Goal: Task Accomplishment & Management: Complete application form

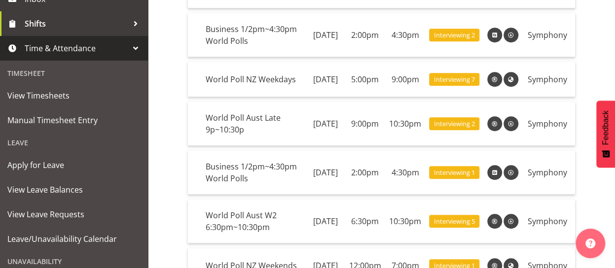
scroll to position [174, 0]
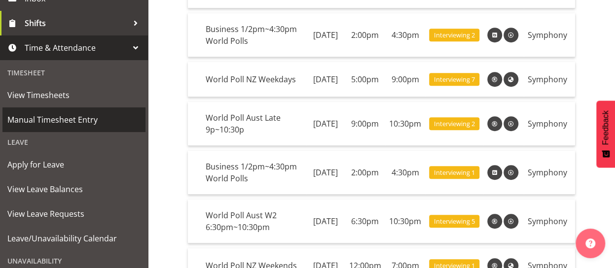
click at [80, 121] on span "Manual Timesheet Entry" at bounding box center [73, 119] width 133 height 15
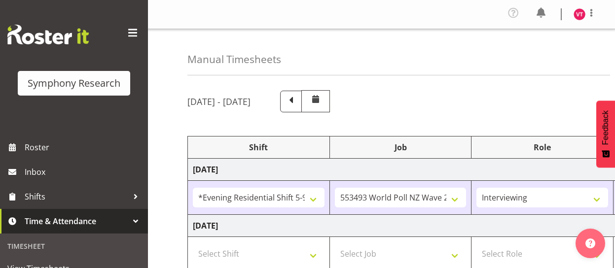
select select "48116"
select select "10527"
select select "47"
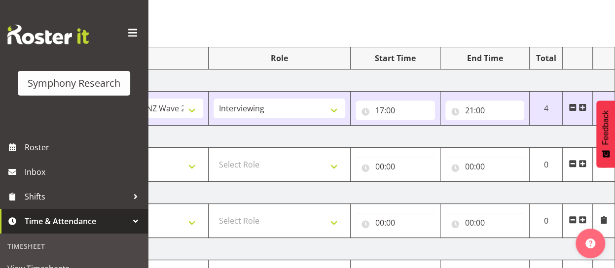
scroll to position [91, 0]
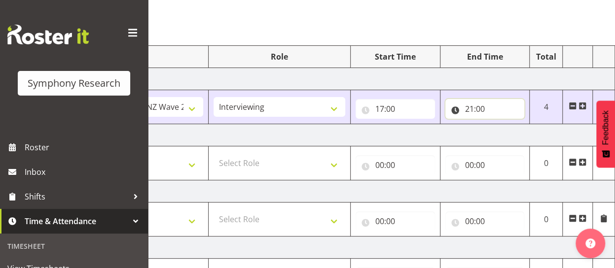
click at [486, 107] on input "21:00" at bounding box center [484, 109] width 79 height 20
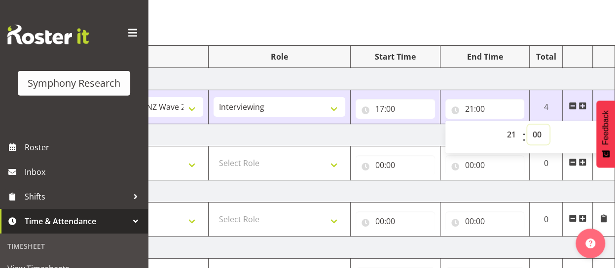
click at [543, 133] on select "00 01 02 03 04 05 06 07 08 09 10 11 12 13 14 15 16 17 18 19 20 21 22 23 24 25 2…" at bounding box center [538, 135] width 22 height 20
select select "11"
click at [527, 125] on select "00 01 02 03 04 05 06 07 08 09 10 11 12 13 14 15 16 17 18 19 20 21 22 23 24 25 2…" at bounding box center [538, 135] width 22 height 20
type input "21:11"
click at [541, 136] on select "00 01 02 03 04 05 06 07 08 09 10 11 12 13 14 15 16 17 18 19 20 21 22 23 24 25 2…" at bounding box center [538, 135] width 22 height 20
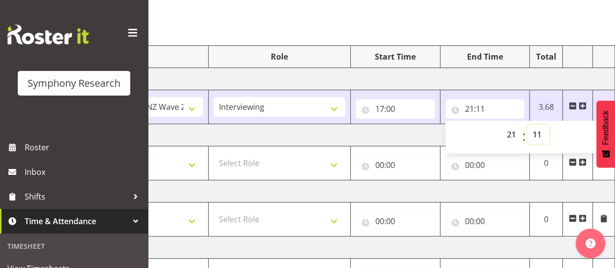
select select "15"
click at [527, 125] on select "00 01 02 03 04 05 06 07 08 09 10 11 12 13 14 15 16 17 18 19 20 21 22 23 24 25 2…" at bounding box center [538, 135] width 22 height 20
type input "21:15"
click at [393, 134] on td "Tuesday 2nd September 2025" at bounding box center [270, 135] width 690 height 22
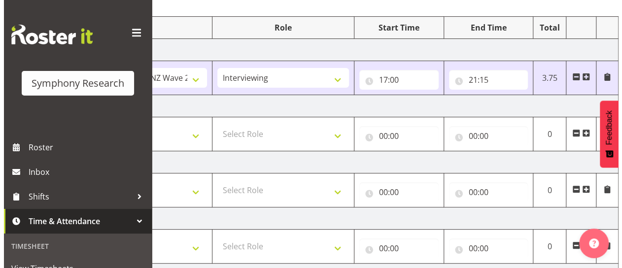
scroll to position [122, 0]
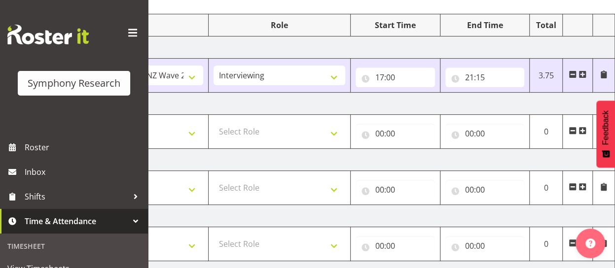
click at [606, 72] on span at bounding box center [604, 75] width 8 height 8
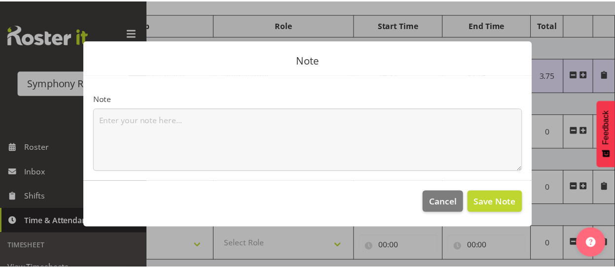
scroll to position [0, 256]
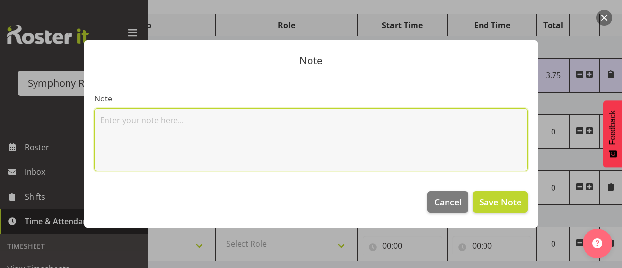
click at [312, 121] on textarea at bounding box center [311, 140] width 434 height 63
click at [98, 118] on textarea "4 hours and 15 mins" at bounding box center [311, 140] width 434 height 63
click at [98, 122] on textarea "interviewing 4 hours and 15 mins" at bounding box center [311, 140] width 434 height 63
click at [202, 119] on textarea "interviewing 4 hours and 15 mins" at bounding box center [311, 140] width 434 height 63
type textarea "interviewing 4 hours and 11 mins"
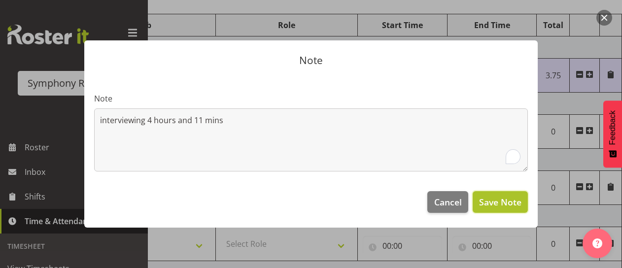
click at [499, 201] on span "Save Note" at bounding box center [500, 202] width 42 height 13
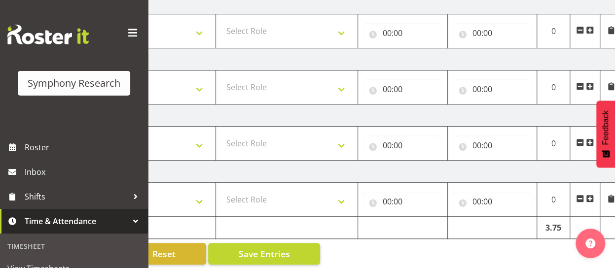
scroll to position [343, 0]
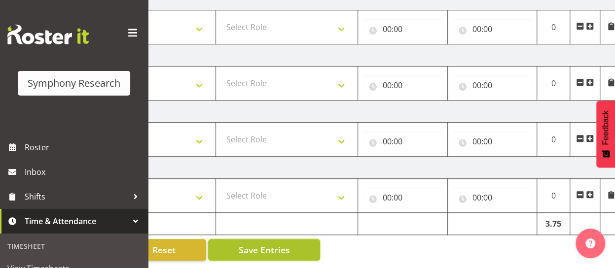
click at [239, 244] on button "Save Entries" at bounding box center [264, 250] width 112 height 22
